Goal: Information Seeking & Learning: Learn about a topic

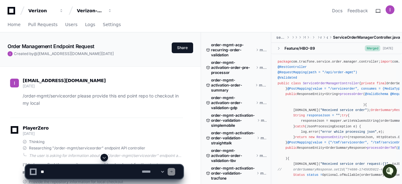
click at [104, 158] on span at bounding box center [104, 157] width 5 height 5
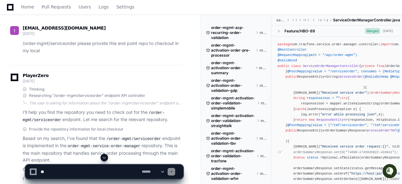
scroll to position [0, 0]
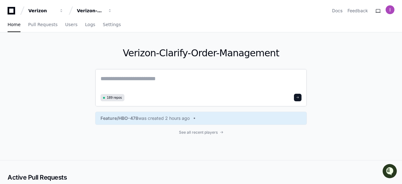
click at [141, 81] on textarea at bounding box center [200, 83] width 201 height 18
paste textarea "**********"
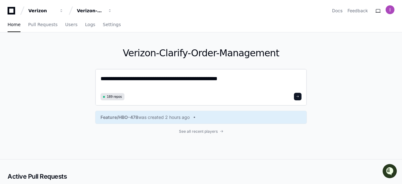
click at [227, 76] on textarea "**********" at bounding box center [200, 82] width 201 height 17
click at [178, 80] on textarea "**********" at bounding box center [200, 82] width 201 height 17
click at [254, 78] on textarea "**********" at bounding box center [200, 82] width 201 height 17
click at [258, 75] on textarea "**********" at bounding box center [200, 82] width 201 height 17
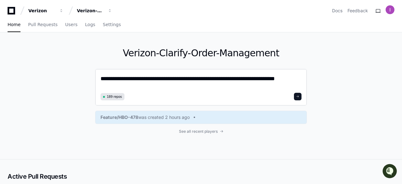
click at [284, 75] on textarea "**********" at bounding box center [200, 82] width 201 height 17
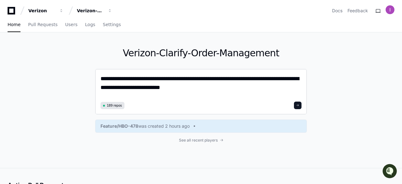
type textarea "**********"
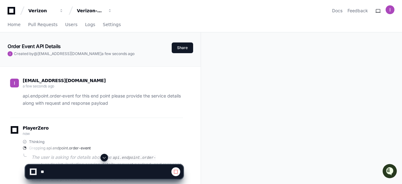
click at [105, 157] on span at bounding box center [104, 157] width 5 height 5
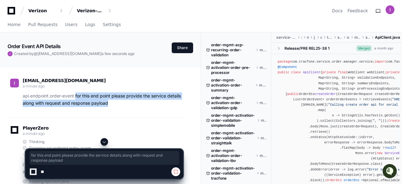
drag, startPoint x: 75, startPoint y: 95, endPoint x: 112, endPoint y: 103, distance: 37.5
click at [112, 103] on p "api.endpoint.order-event for this end point please provide the service details …" at bounding box center [103, 100] width 160 height 14
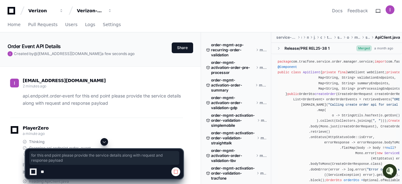
copy p "for this end point please provide the service details along with request and re…"
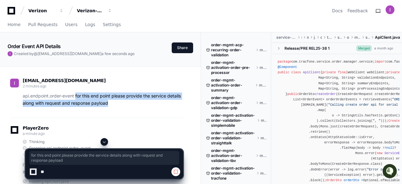
drag, startPoint x: 76, startPoint y: 94, endPoint x: 110, endPoint y: 102, distance: 35.0
click at [110, 102] on p "api.endpoint.order-event for this end point please provide the service details …" at bounding box center [103, 100] width 160 height 14
copy p "for this end point please provide the service details along with request and re…"
click at [116, 104] on p "api.endpoint.order-event for this end point please provide the service details …" at bounding box center [103, 100] width 160 height 14
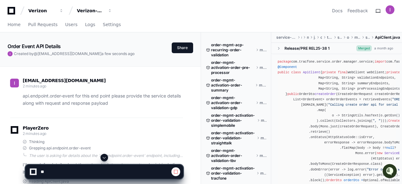
click at [104, 156] on span at bounding box center [104, 157] width 5 height 5
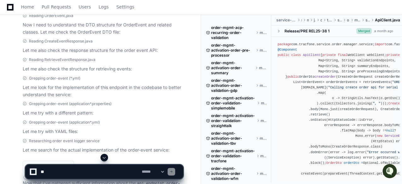
click at [105, 157] on span at bounding box center [104, 157] width 5 height 5
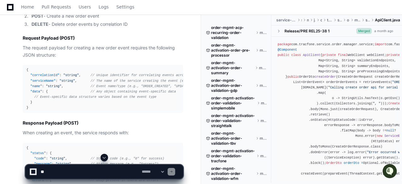
click at [105, 157] on span at bounding box center [104, 157] width 5 height 5
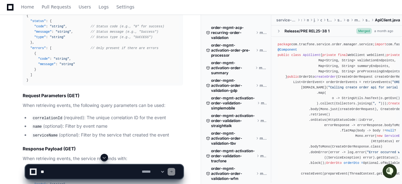
click at [104, 157] on span at bounding box center [104, 157] width 5 height 5
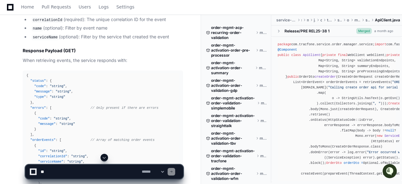
click at [104, 157] on span at bounding box center [104, 157] width 5 height 5
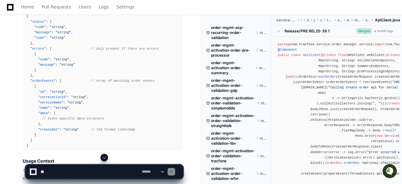
click at [104, 157] on span at bounding box center [104, 157] width 5 height 5
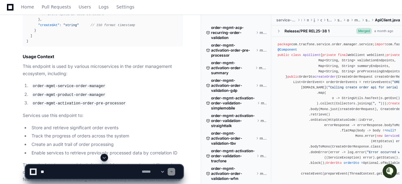
click at [104, 157] on span at bounding box center [104, 157] width 5 height 5
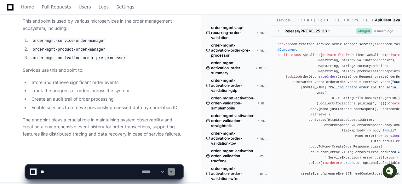
click at [156, 58] on li "order-mgmt-activation-order-pre-processor" at bounding box center [106, 58] width 153 height 8
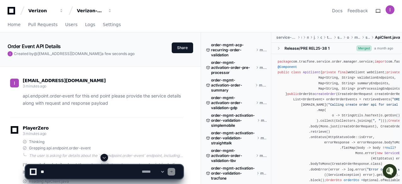
click at [127, 110] on div "dudekula.idurbasha@verizon.com 3 minutes ago api.endpoint.order-event for this …" at bounding box center [96, 94] width 173 height 47
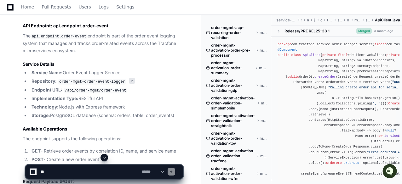
scroll to position [390, 0]
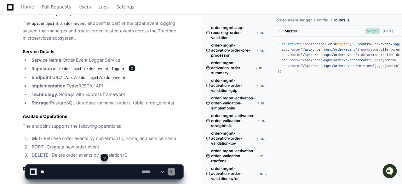
click at [129, 65] on span "2" at bounding box center [132, 68] width 6 height 6
click at [145, 74] on li "Endpoint URL: /api/order-mgmt/order/event" at bounding box center [106, 78] width 153 height 8
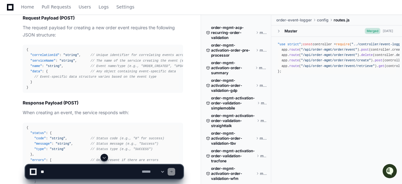
scroll to position [0, 0]
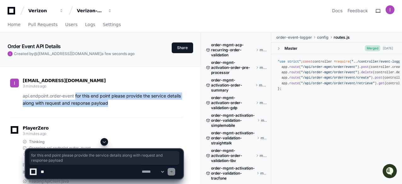
drag, startPoint x: 75, startPoint y: 95, endPoint x: 109, endPoint y: 103, distance: 34.6
click at [109, 103] on p "api.endpoint.order-event for this end point please provide the service details …" at bounding box center [103, 100] width 160 height 14
copy p "for this end point please provide the service details along with request and re…"
click at [130, 116] on div "dudekula.idurbasha@verizon.com 3 minutes ago api.endpoint.order-event for this …" at bounding box center [96, 94] width 173 height 47
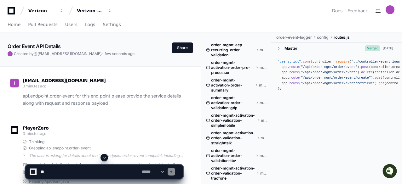
click at [105, 157] on span at bounding box center [104, 157] width 5 height 5
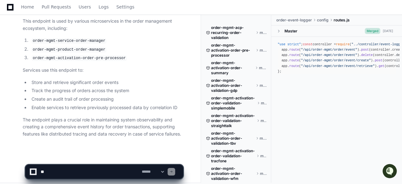
click at [112, 90] on li "Track the progress of orders across the system" at bounding box center [106, 90] width 153 height 7
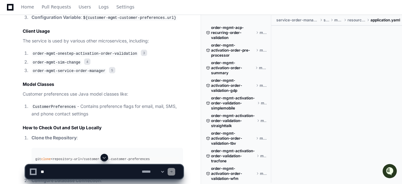
click at [111, 95] on article "After searching through the available repositories, I've compiled the following…" at bounding box center [103, 48] width 160 height 666
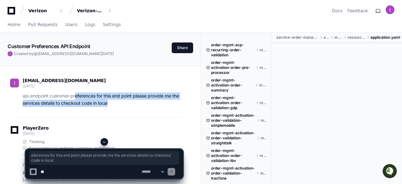
drag, startPoint x: 111, startPoint y: 103, endPoint x: 75, endPoint y: 95, distance: 37.2
click at [75, 95] on p "api.endpoint.customer-preferences for this end point please provide me the serv…" at bounding box center [103, 100] width 160 height 14
click at [115, 104] on p "api.endpoint.customer-preferences for this end point please provide me the serv…" at bounding box center [103, 100] width 160 height 14
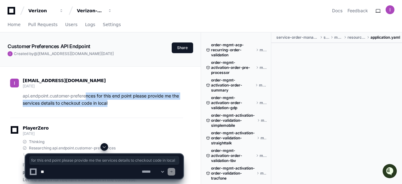
drag, startPoint x: 113, startPoint y: 102, endPoint x: 86, endPoint y: 95, distance: 28.1
click at [86, 95] on p "api.endpoint.customer-preferences for this end point please provide me the serv…" at bounding box center [103, 100] width 160 height 14
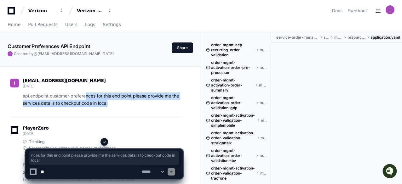
click at [118, 101] on p "api.endpoint.customer-preferences for this end point please provide me the serv…" at bounding box center [103, 100] width 160 height 14
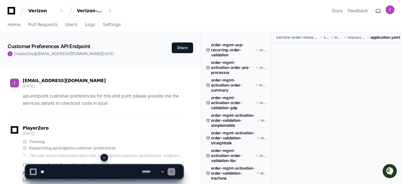
click at [118, 101] on p "api.endpoint.customer-preferences for this end point please provide me the serv…" at bounding box center [103, 100] width 160 height 14
click at [138, 130] on div "PlayerZero 4 days ago" at bounding box center [96, 131] width 173 height 11
click at [142, 132] on div "PlayerZero 4 days ago" at bounding box center [96, 131] width 173 height 11
click at [104, 156] on span at bounding box center [104, 157] width 5 height 5
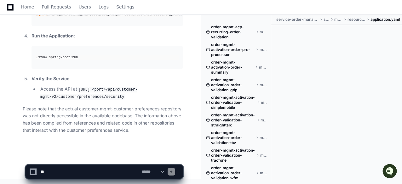
click at [143, 116] on p "Please note that the actual customer-mgmt-customer-preferences repository was n…" at bounding box center [103, 119] width 160 height 29
click at [99, 170] on textarea at bounding box center [89, 172] width 101 height 14
paste textarea "**********"
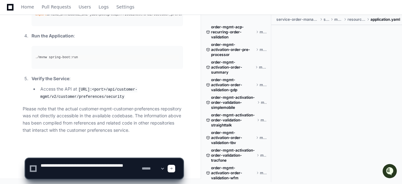
paste textarea "**********"
type textarea "**********"
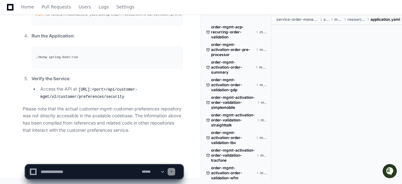
scroll to position [0, 0]
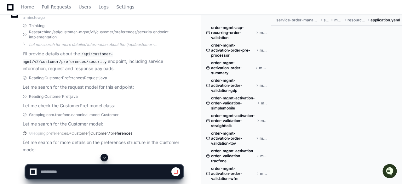
scroll to position [1326, 0]
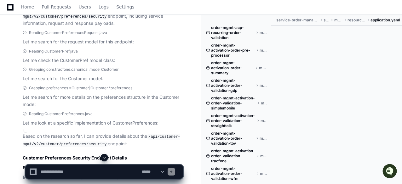
click at [103, 157] on span at bounding box center [104, 157] width 5 height 5
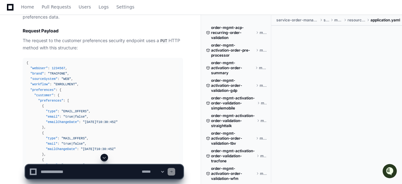
click at [115, 56] on article "Based on the research so far, I can provide details about the /api/customer-mgm…" at bounding box center [103, 4] width 160 height 343
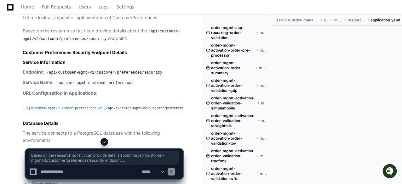
scroll to position [1419, 0]
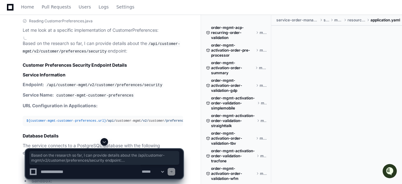
click at [103, 140] on span at bounding box center [104, 141] width 5 height 5
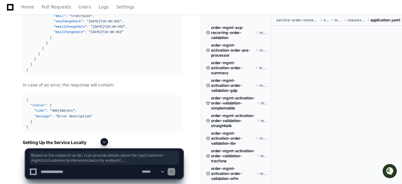
click at [105, 141] on span at bounding box center [104, 141] width 5 height 5
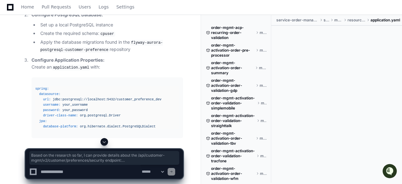
click at [105, 141] on span at bounding box center [104, 141] width 5 height 5
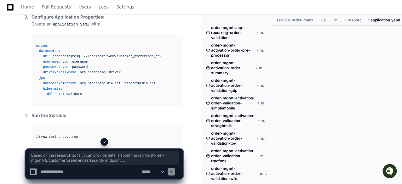
click at [105, 141] on span at bounding box center [104, 141] width 5 height 5
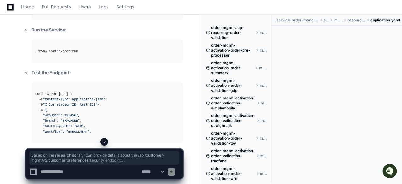
click at [105, 141] on span at bounding box center [104, 141] width 5 height 5
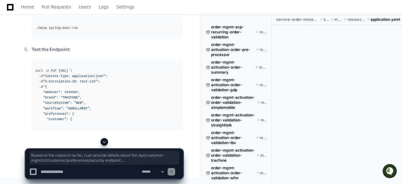
click at [105, 141] on span at bounding box center [104, 141] width 5 height 5
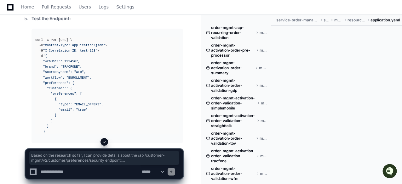
click at [105, 141] on span at bounding box center [104, 141] width 5 height 5
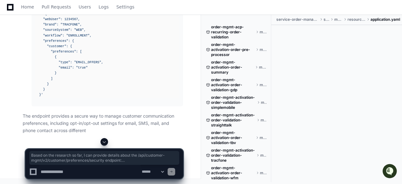
click at [105, 141] on span at bounding box center [104, 141] width 5 height 5
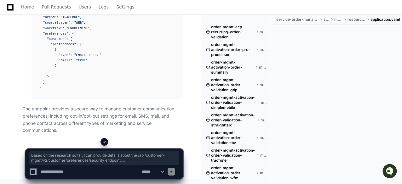
click at [105, 141] on span at bounding box center [104, 141] width 5 height 5
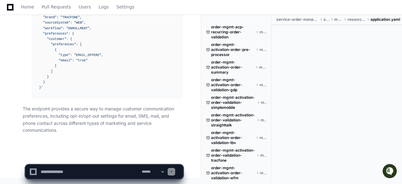
click at [80, 120] on p "The endpoint provides a secure way to manage customer communication preferences…" at bounding box center [103, 119] width 160 height 29
click at [103, 116] on p "The endpoint provides a secure way to manage customer communication preferences…" at bounding box center [103, 119] width 160 height 29
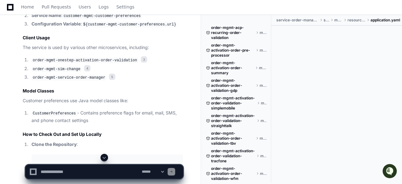
scroll to position [824, 0]
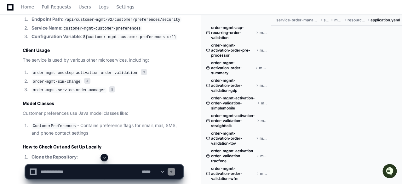
click at [86, 41] on li "Configuration Variable : ${customer-mgmt-customer-preferences.url}" at bounding box center [106, 37] width 153 height 8
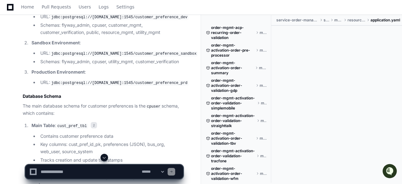
scroll to position [610, 0]
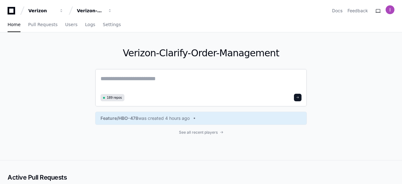
click at [156, 86] on textarea at bounding box center [200, 83] width 201 height 18
paste textarea "**********"
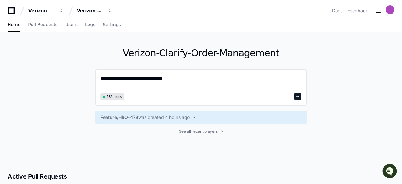
click at [181, 79] on textarea "**********" at bounding box center [200, 82] width 201 height 17
paste textarea "**********"
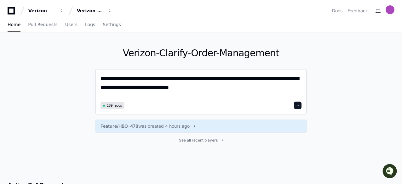
click at [207, 87] on textarea "**********" at bounding box center [200, 86] width 201 height 25
type textarea "**********"
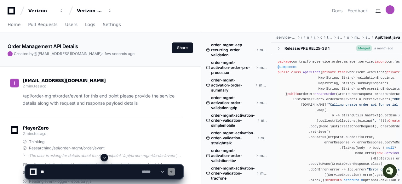
click at [104, 157] on span at bounding box center [104, 157] width 5 height 5
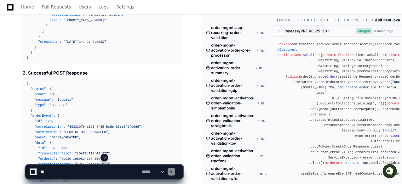
scroll to position [1007, 0]
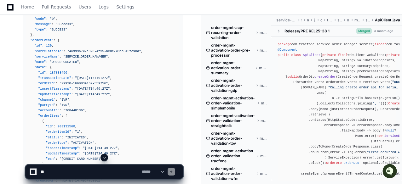
scroll to position [1108, 0]
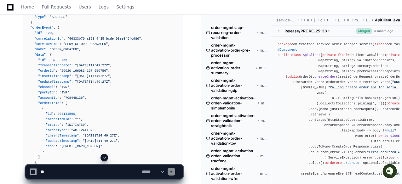
click at [119, 78] on div "{ "status" : { "code" : "0" , "message" : "Success" , "type" : "SUCCESS" } , "o…" at bounding box center [102, 87] width 153 height 189
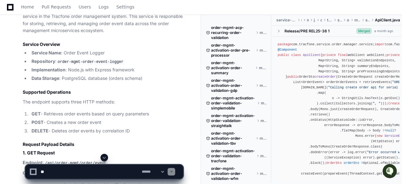
scroll to position [340, 0]
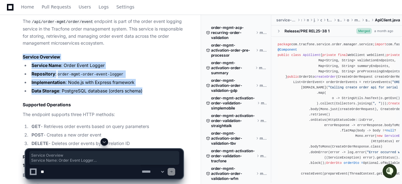
drag, startPoint x: 21, startPoint y: 56, endPoint x: 145, endPoint y: 91, distance: 128.5
copy article "Service Overview Service Name : Order Event Logger Repository : order-mgmt-orde…"
click at [108, 92] on li "Data Storage : PostgreSQL database (orders schema)" at bounding box center [106, 91] width 153 height 7
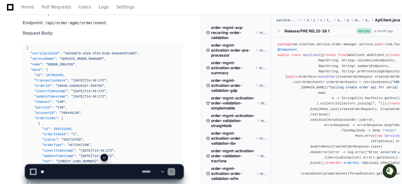
scroll to position [604, 0]
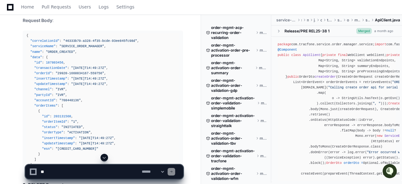
click at [104, 85] on div "{ "correlationId" : "46333b79-a328-4f35-bcde-93ee845fc98d" , "serviceName" : "S…" at bounding box center [102, 103] width 153 height 140
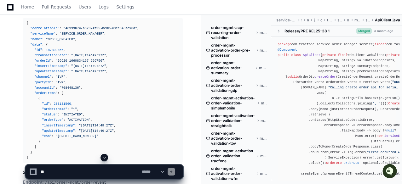
click at [137, 65] on div "{ "correlationId" : "46333b79-a328-4f35-bcde-93ee845fc98d" , "serviceName" : "S…" at bounding box center [102, 90] width 153 height 140
click at [102, 44] on div "{ "correlationId" : "46333b79-a328-4f35-bcde-93ee845fc98d" , "serviceName" : "S…" at bounding box center [102, 90] width 153 height 140
click at [133, 80] on div "{ "correlationId" : "46333b79-a328-4f35-bcde-93ee845fc98d" , "serviceName" : "S…" at bounding box center [102, 90] width 153 height 140
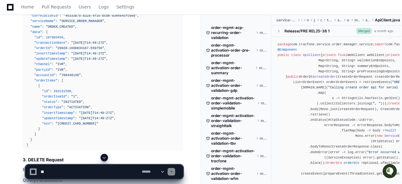
click at [44, 41] on span ""transactionDate"" at bounding box center [50, 43] width 33 height 4
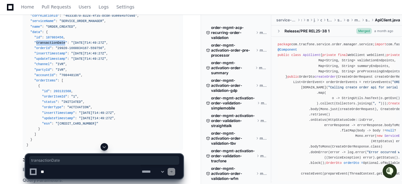
click at [44, 41] on span ""transactionDate"" at bounding box center [50, 43] width 33 height 4
copy span "transactionDate"
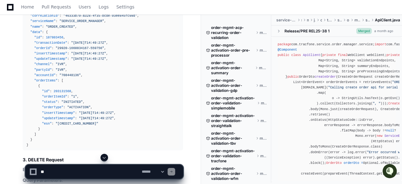
click at [41, 46] on span ""orderId"" at bounding box center [42, 48] width 17 height 4
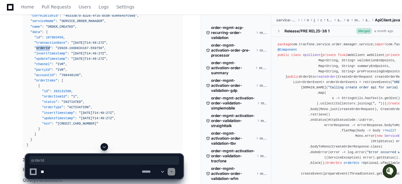
click at [41, 46] on span ""orderId"" at bounding box center [42, 48] width 17 height 4
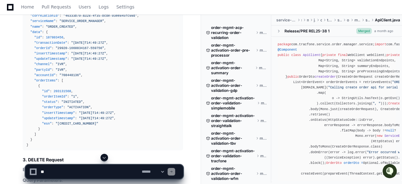
click at [51, 29] on div "{ "correlationId" : "46333b79-a328-4f35-bcde-93ee845fc98d" , "serviceName" : "S…" at bounding box center [102, 78] width 153 height 140
click at [37, 30] on span ""data"" at bounding box center [36, 32] width 12 height 4
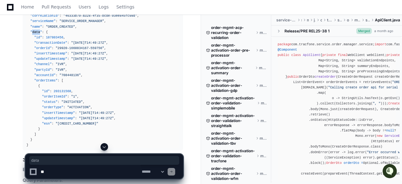
click at [37, 30] on span ""data"" at bounding box center [36, 32] width 12 height 4
copy span "data"
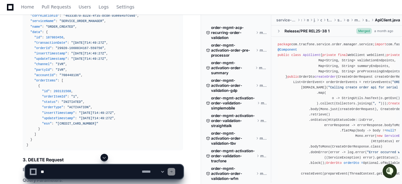
click at [74, 66] on div "{ "correlationId" : "46333b79-a328-4f35-bcde-93ee845fc98d" , "serviceName" : "S…" at bounding box center [102, 78] width 153 height 140
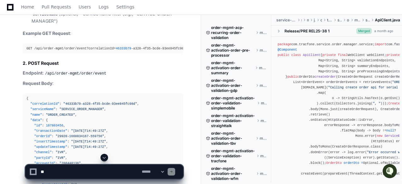
scroll to position [554, 0]
